Goal: Task Accomplishment & Management: Manage account settings

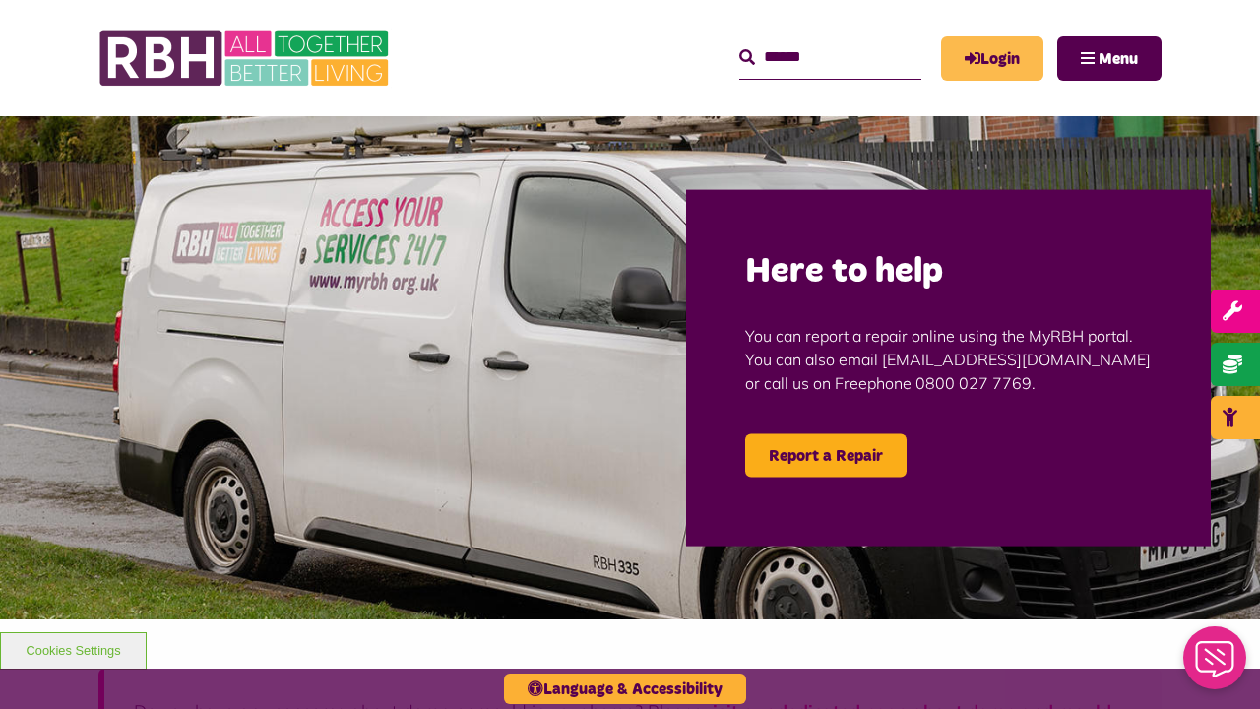
click at [1023, 62] on link "Login" at bounding box center [992, 58] width 102 height 44
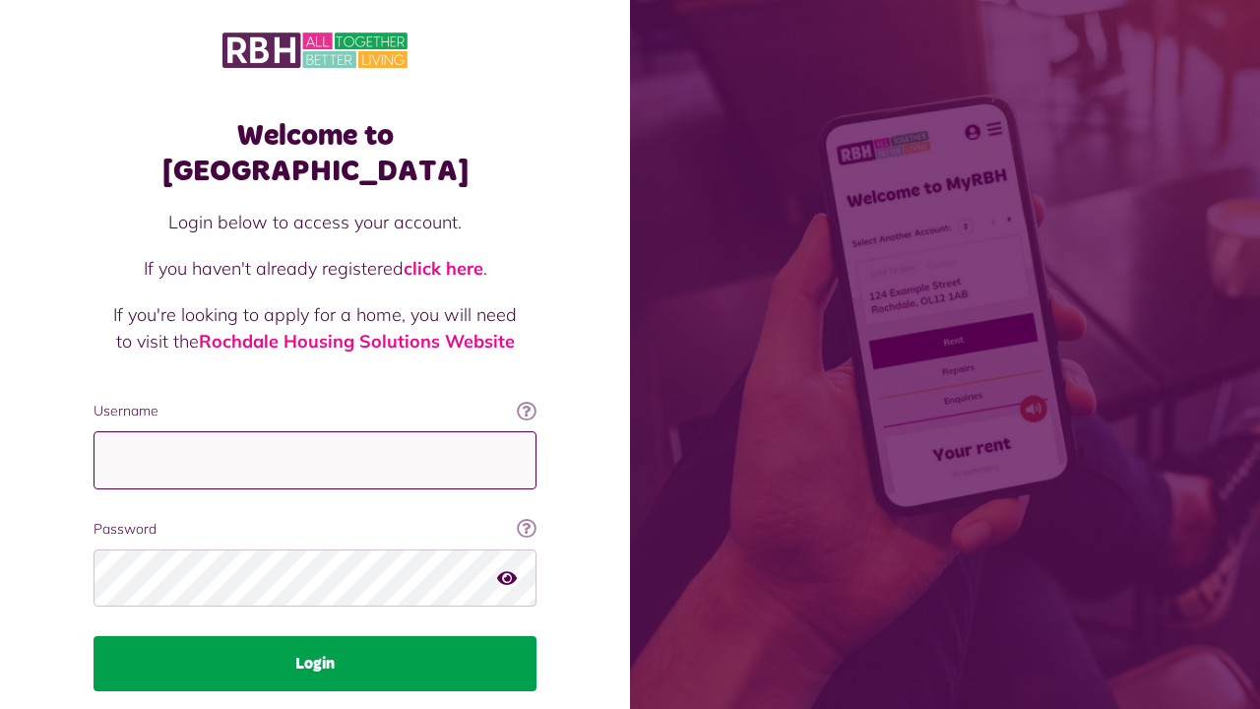
type input "**********"
click at [323, 636] on button "Login" at bounding box center [314, 663] width 443 height 55
click at [274, 636] on button "Login" at bounding box center [314, 663] width 443 height 55
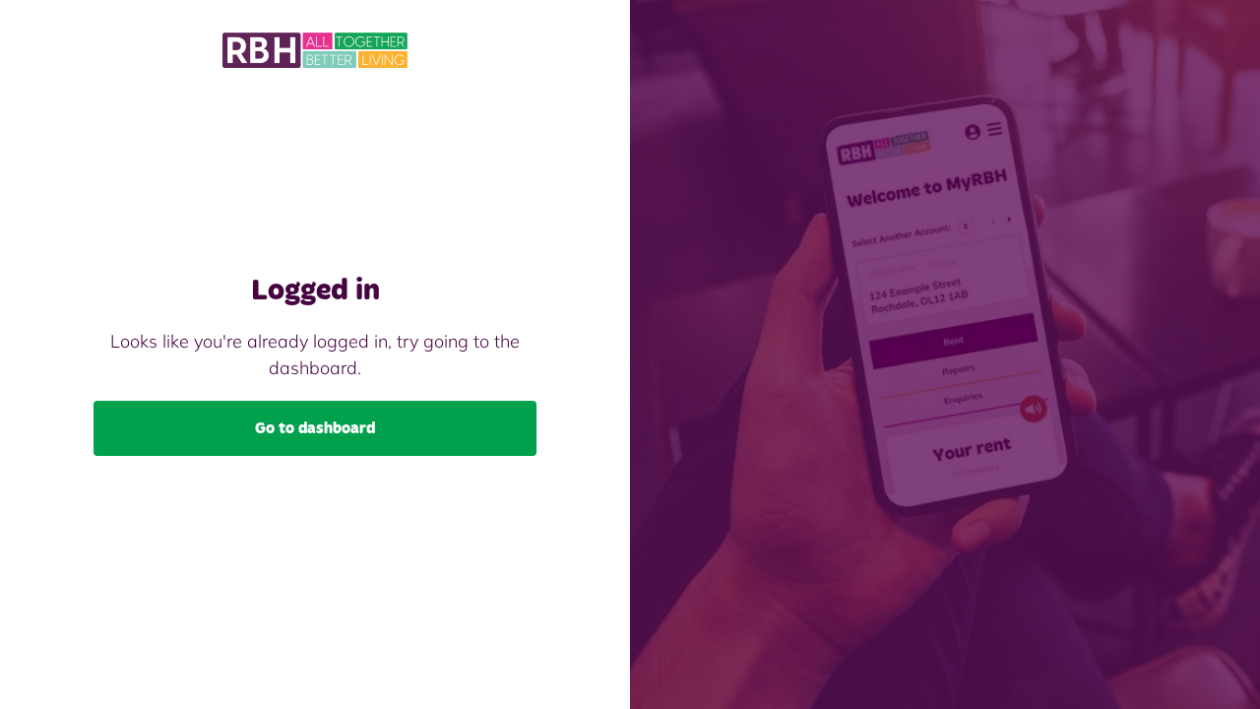
click at [339, 433] on link "Go to dashboard" at bounding box center [314, 428] width 443 height 55
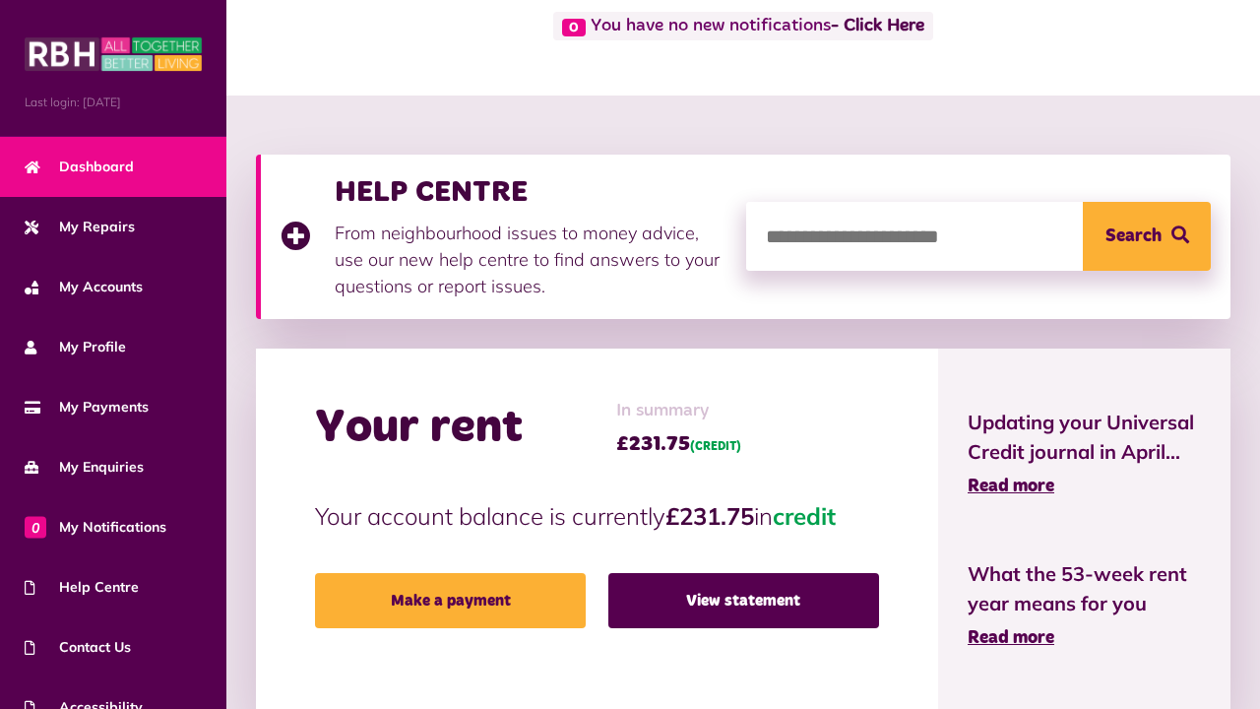
scroll to position [146, 0]
